Goal: Task Accomplishment & Management: Manage account settings

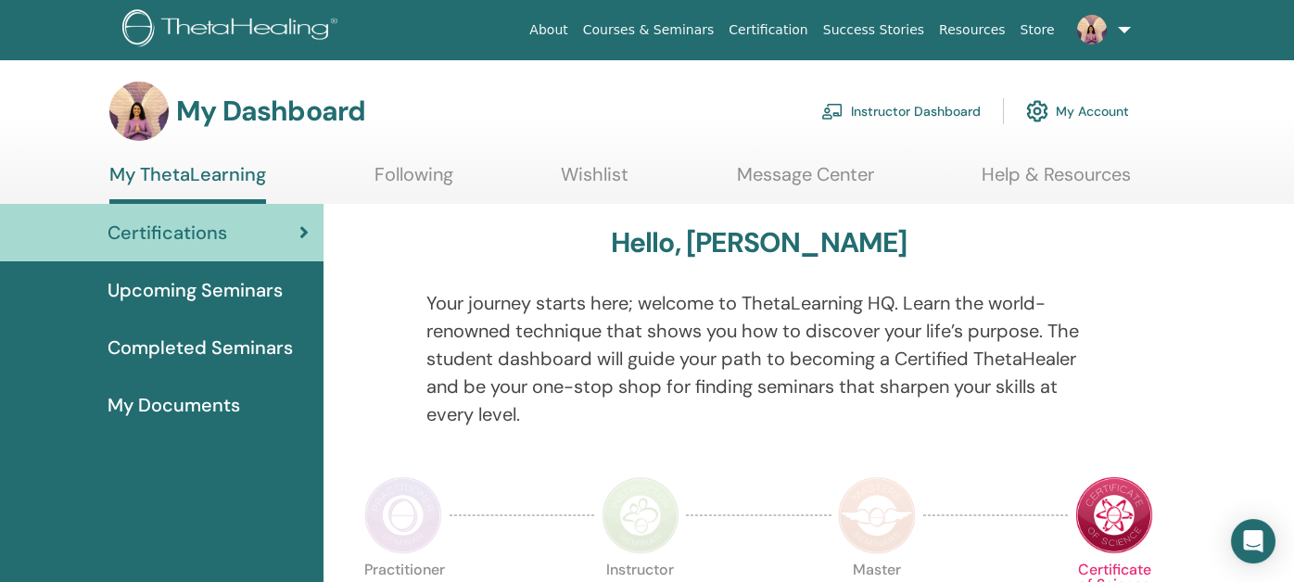
click at [910, 108] on link "Instructor Dashboard" at bounding box center [900, 111] width 159 height 41
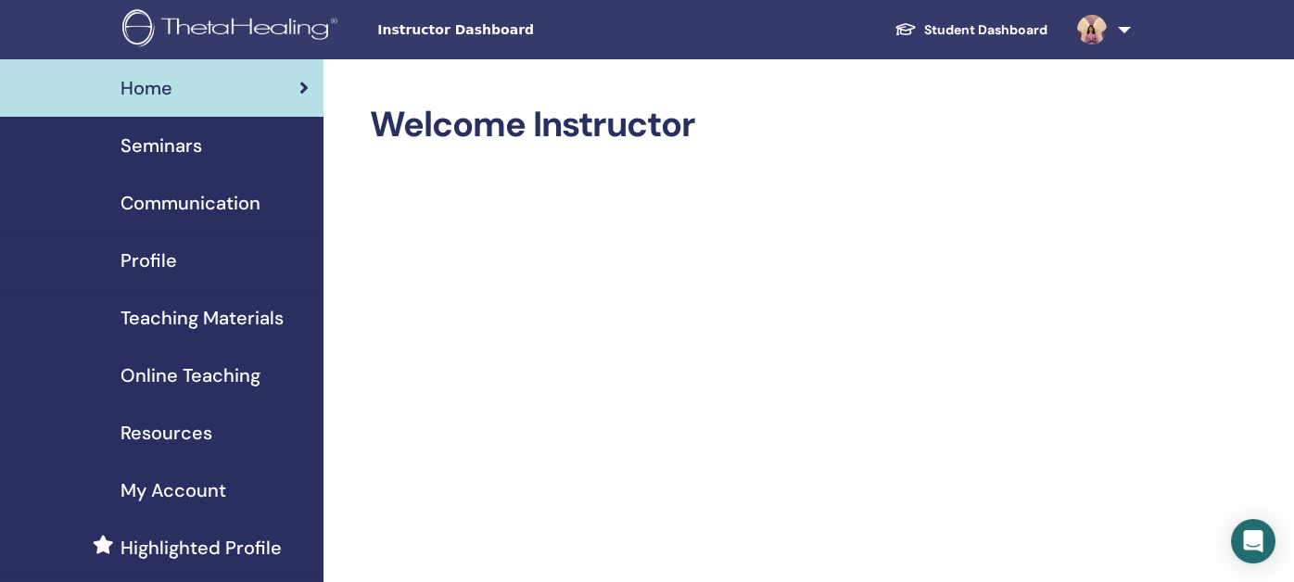
click at [143, 139] on span "Seminars" at bounding box center [161, 146] width 82 height 28
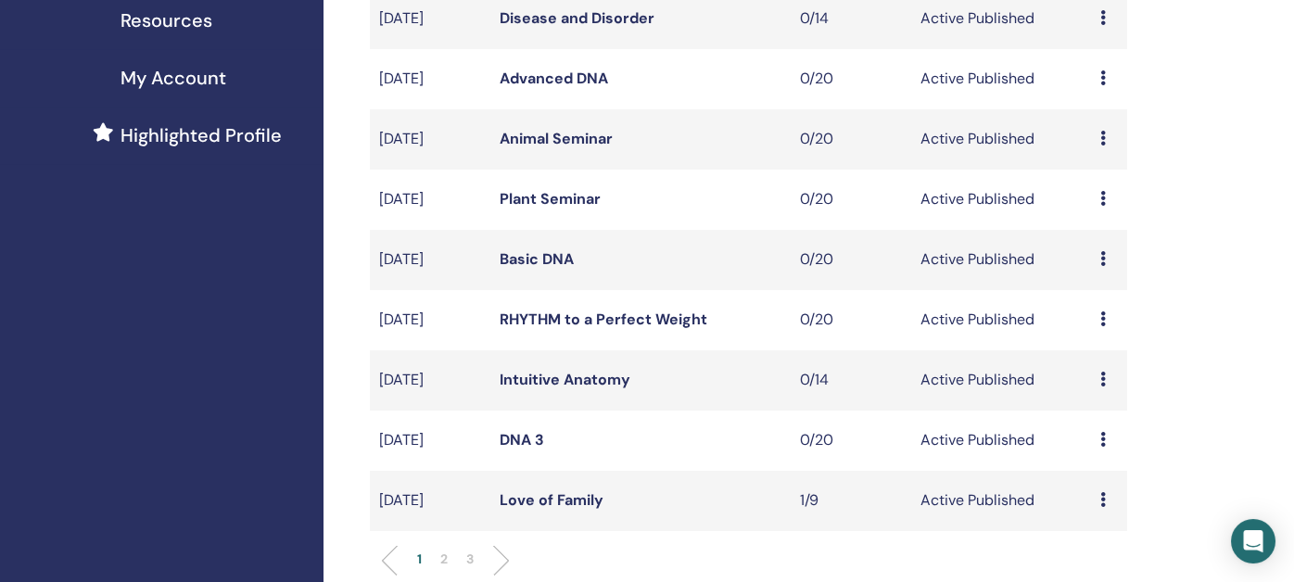
scroll to position [418, 0]
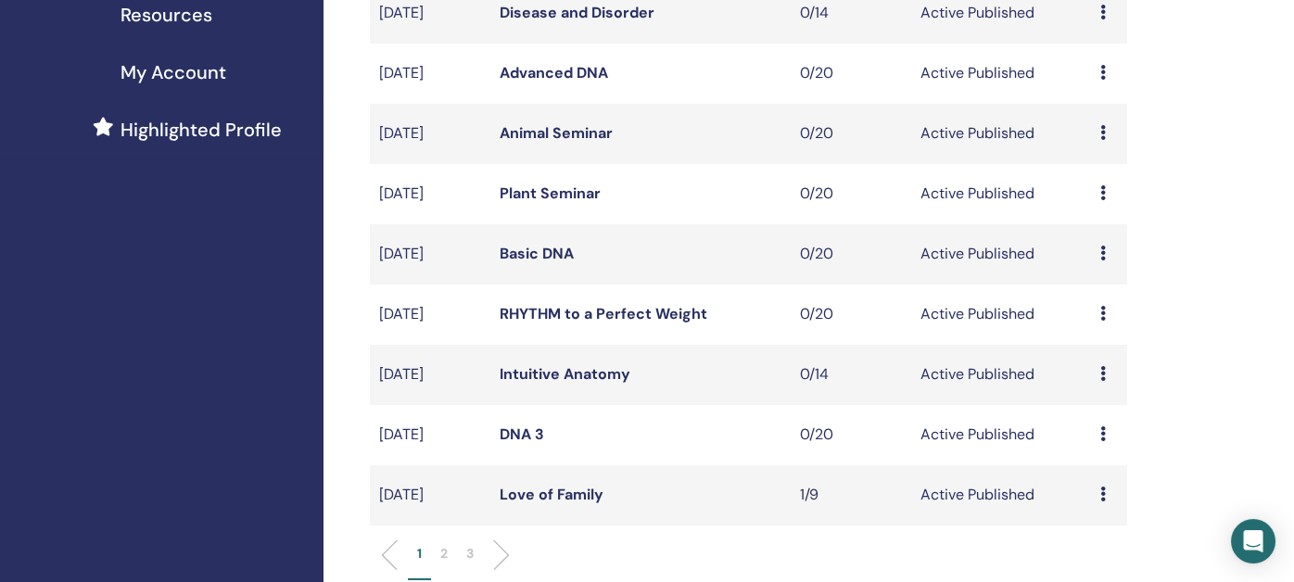
click at [438, 556] on li "2" at bounding box center [444, 562] width 26 height 36
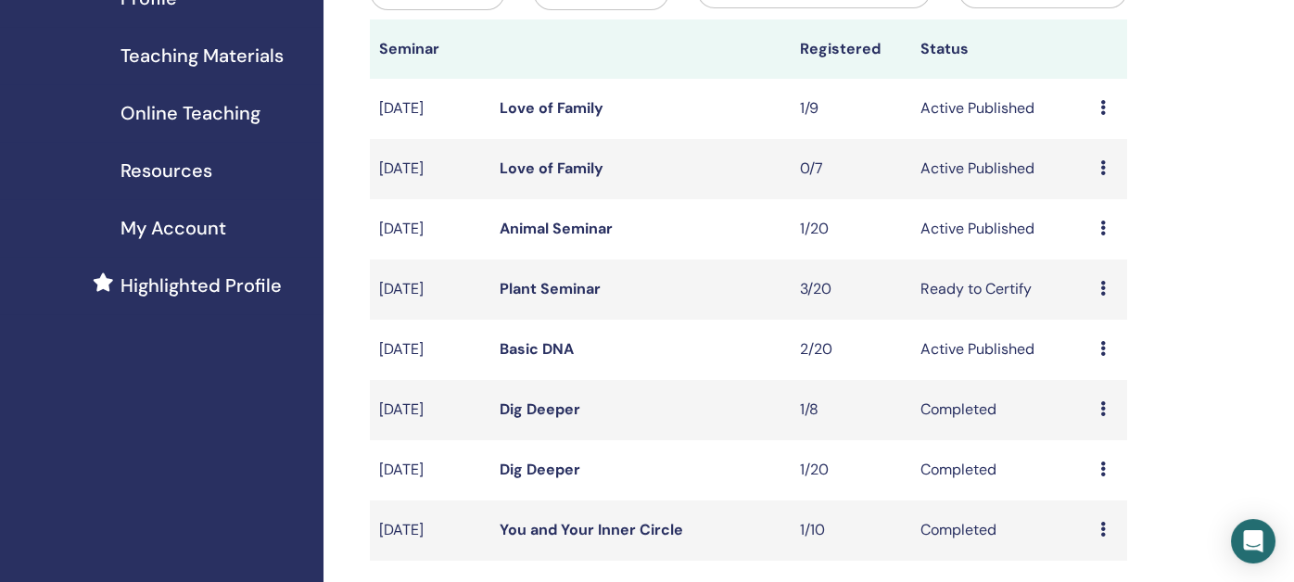
scroll to position [233, 0]
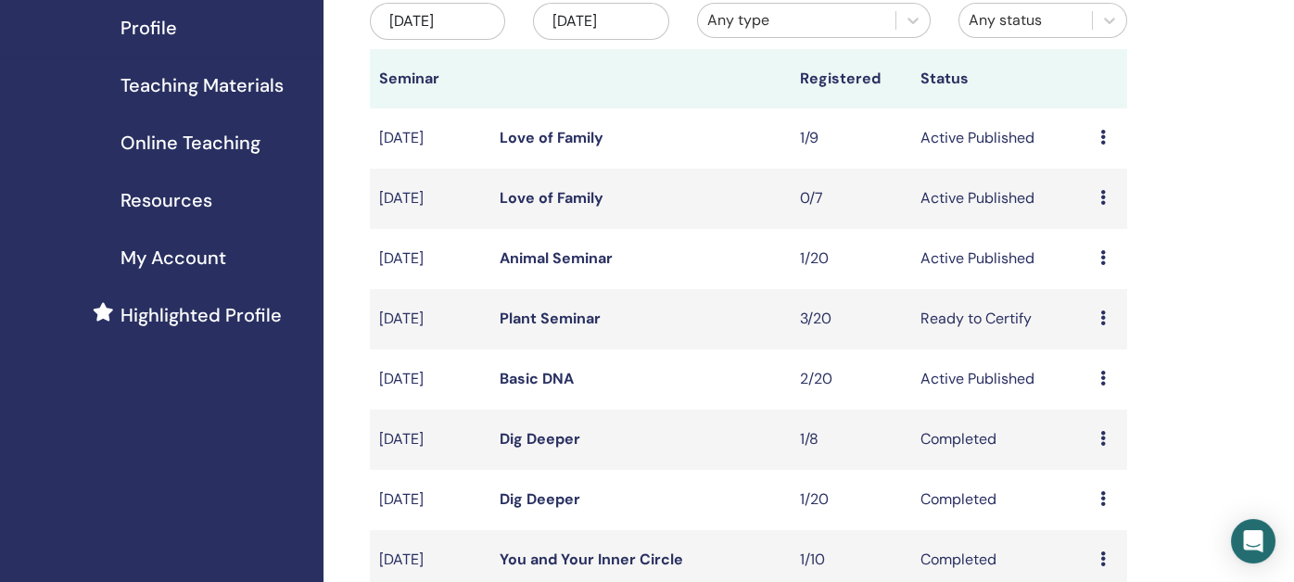
click at [523, 378] on link "Basic DNA" at bounding box center [537, 378] width 74 height 19
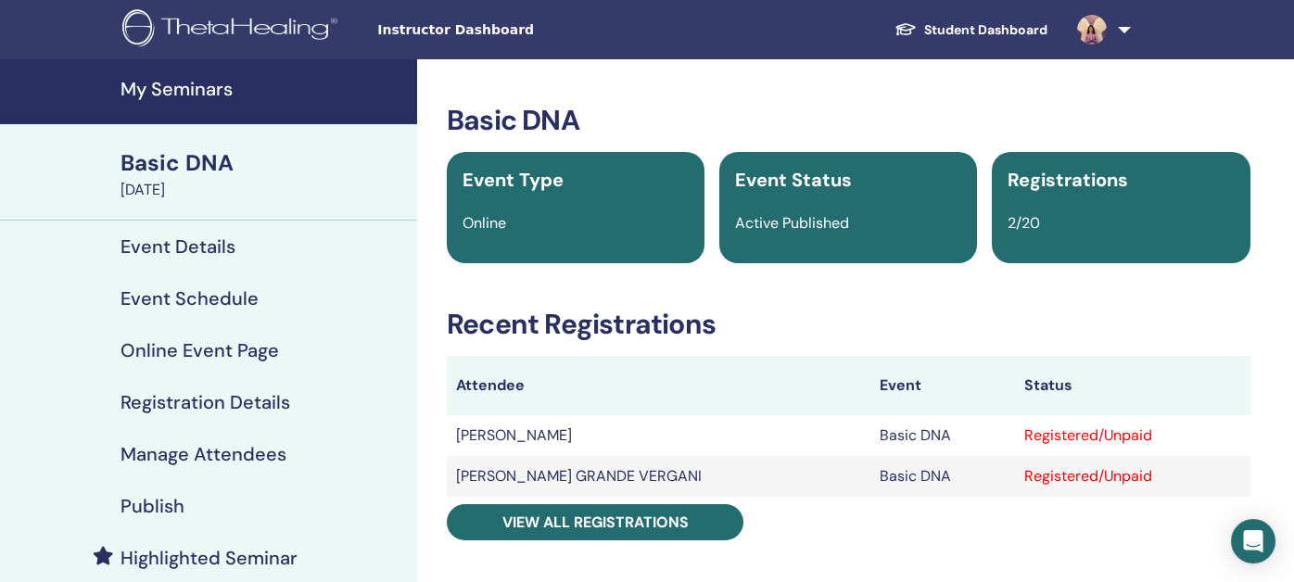
click at [170, 448] on h4 "Manage Attendees" at bounding box center [203, 454] width 166 height 22
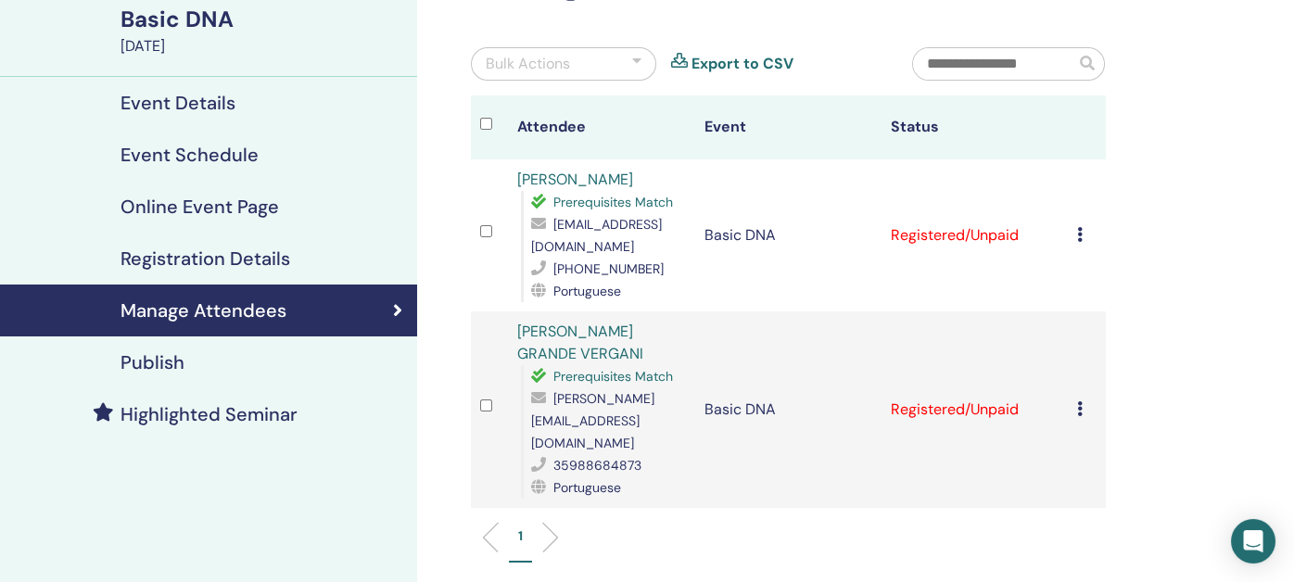
scroll to position [185, 0]
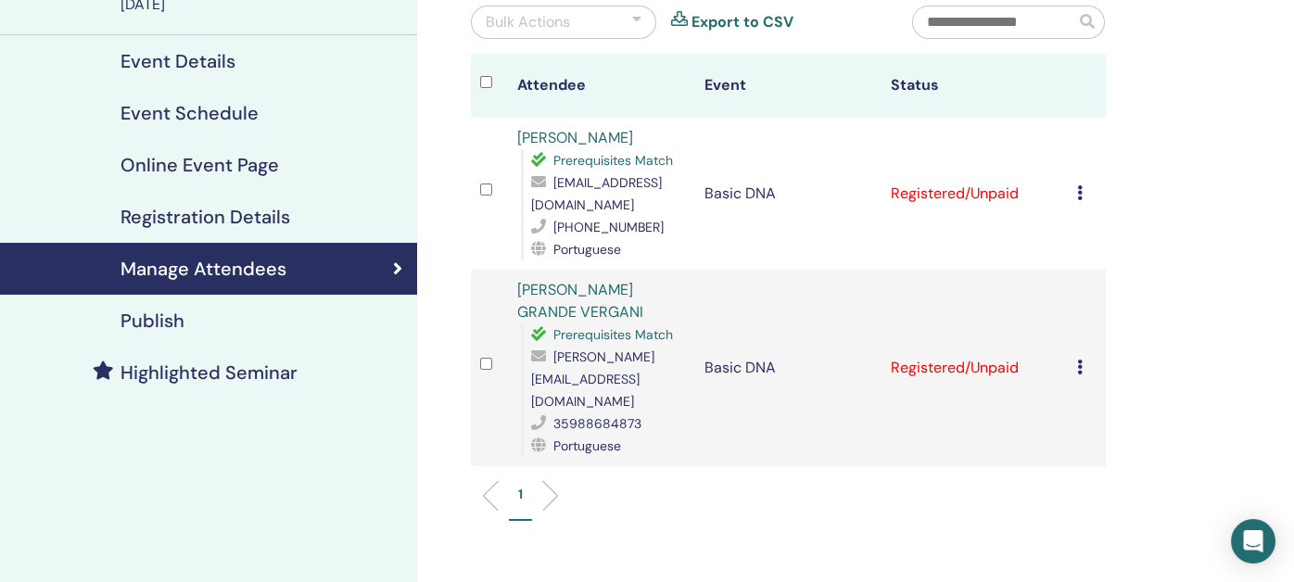
click at [1081, 189] on icon at bounding box center [1080, 192] width 6 height 15
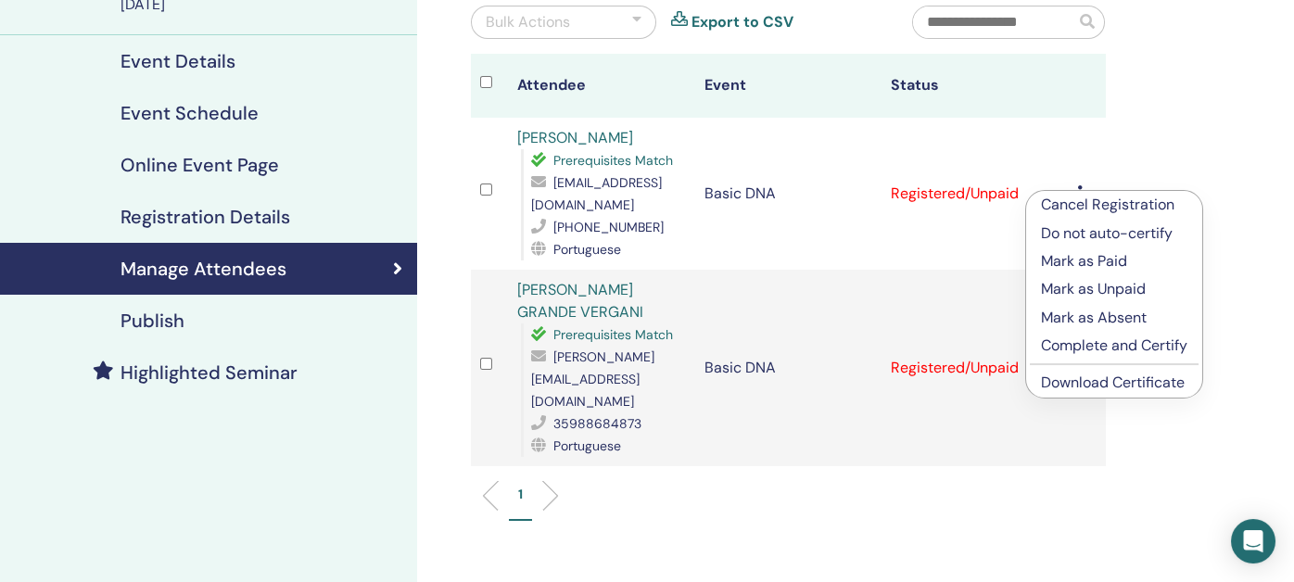
click at [1066, 345] on p "Complete and Certify" at bounding box center [1114, 346] width 146 height 22
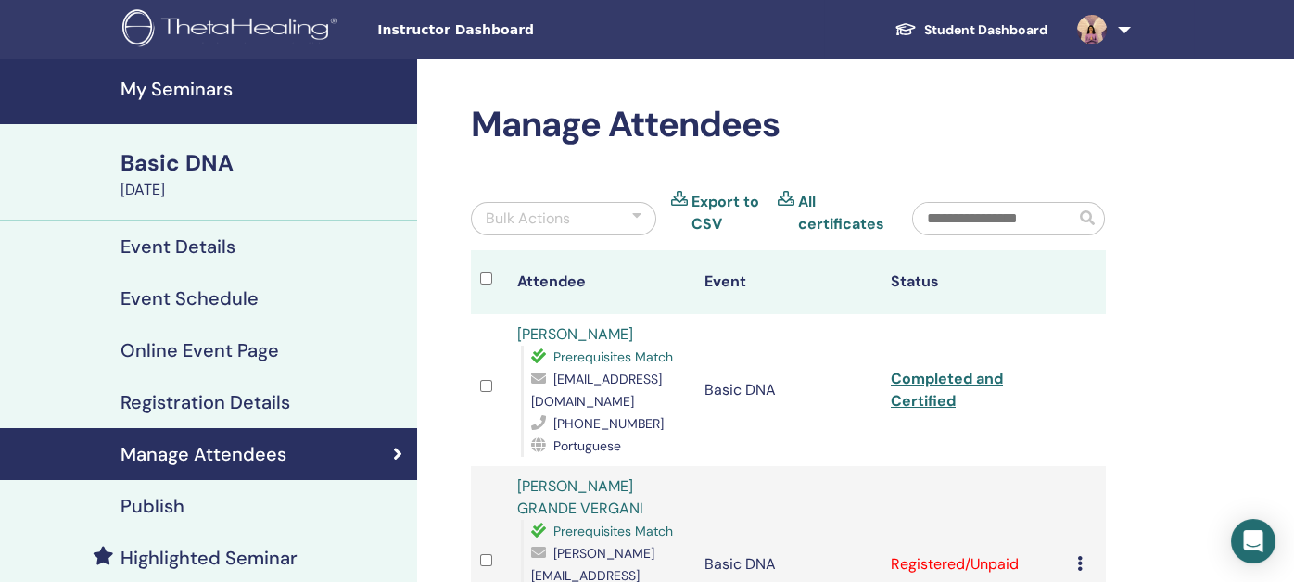
click at [191, 90] on h4 "My Seminars" at bounding box center [262, 89] width 285 height 22
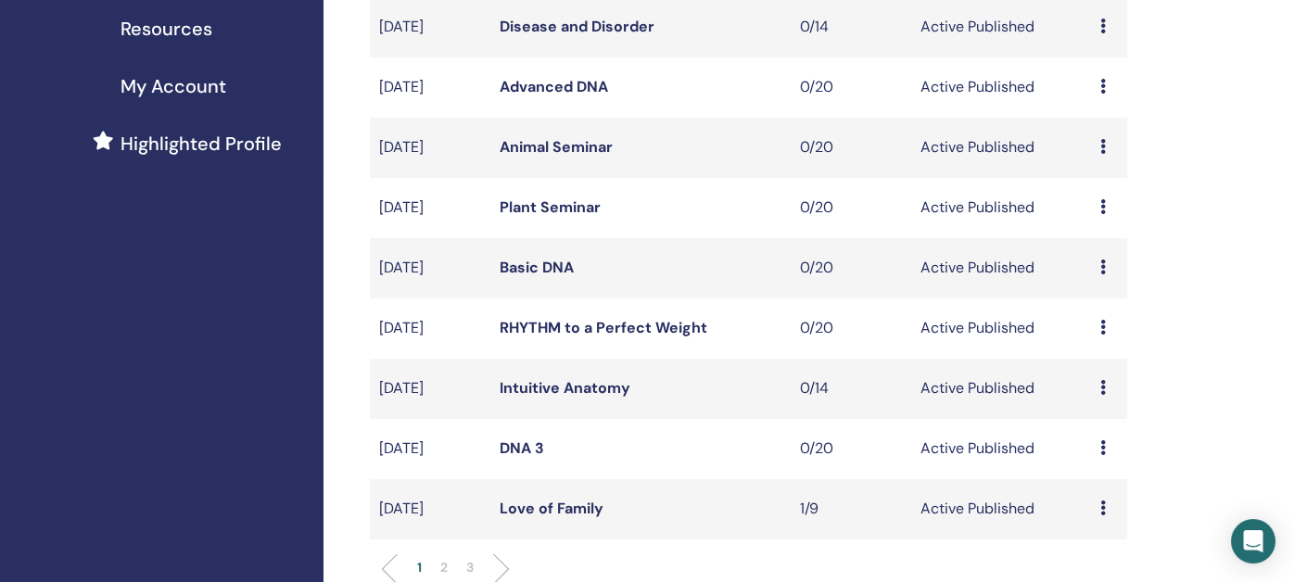
scroll to position [556, 0]
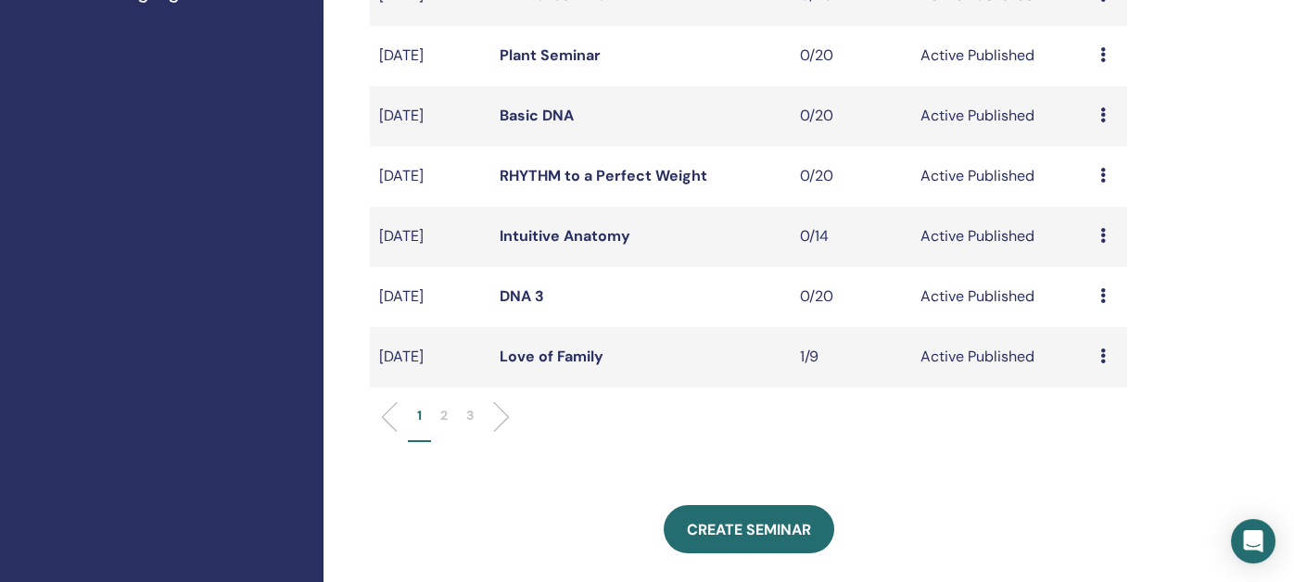
click at [440, 412] on p "2" at bounding box center [443, 415] width 7 height 19
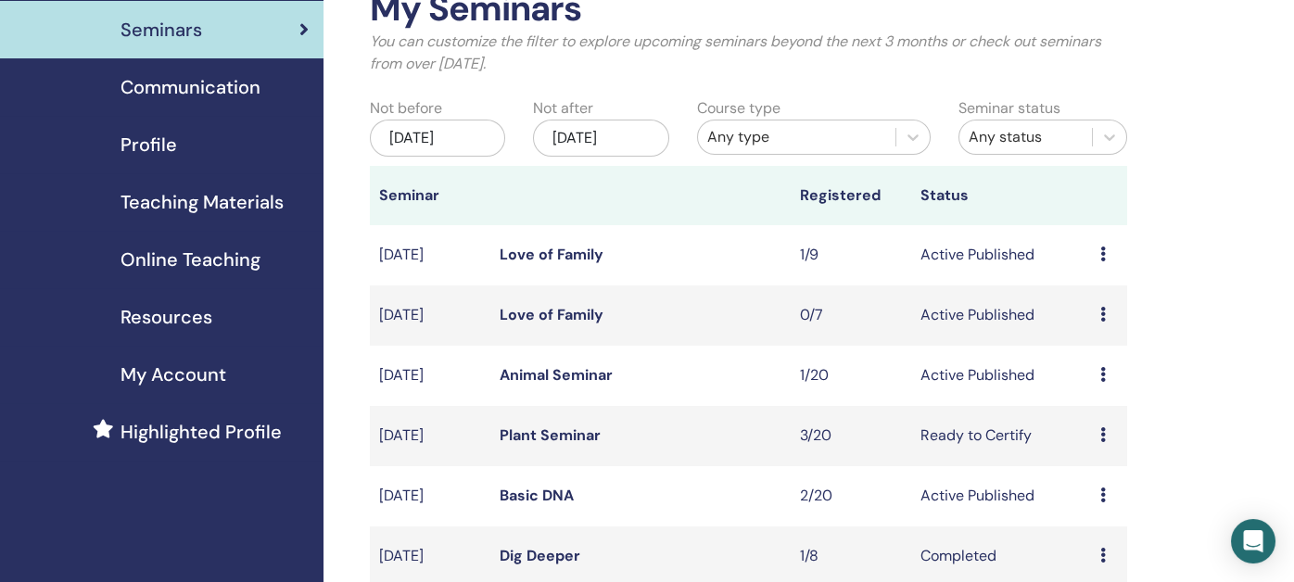
scroll to position [0, 0]
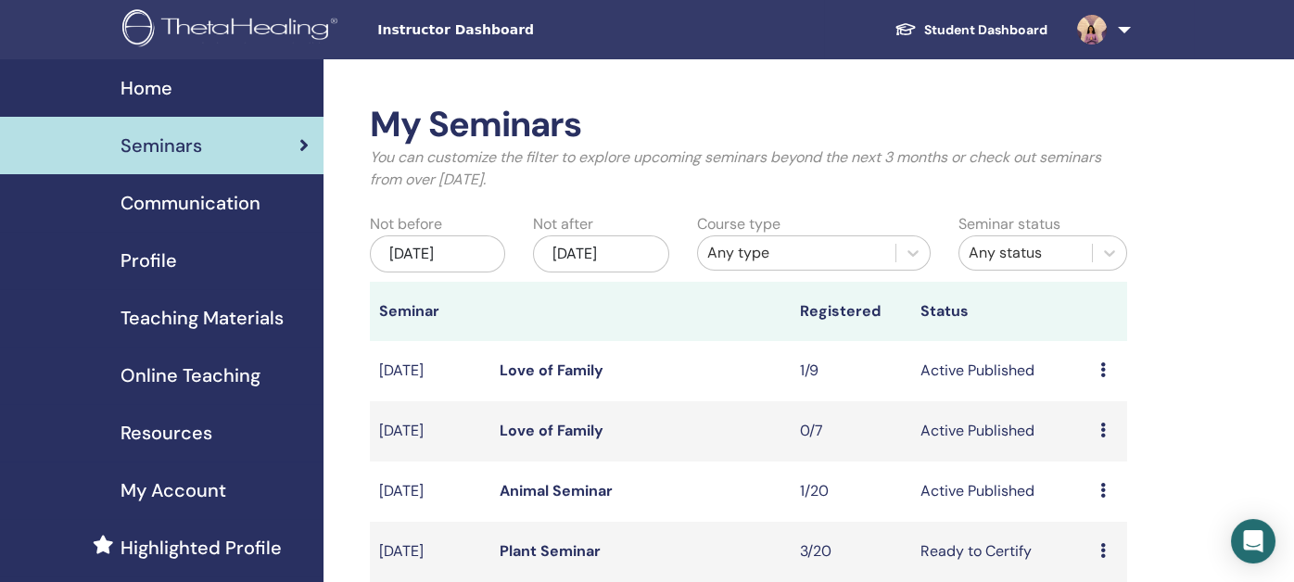
click at [135, 255] on span "Profile" at bounding box center [148, 261] width 57 height 28
